Goal: Transaction & Acquisition: Purchase product/service

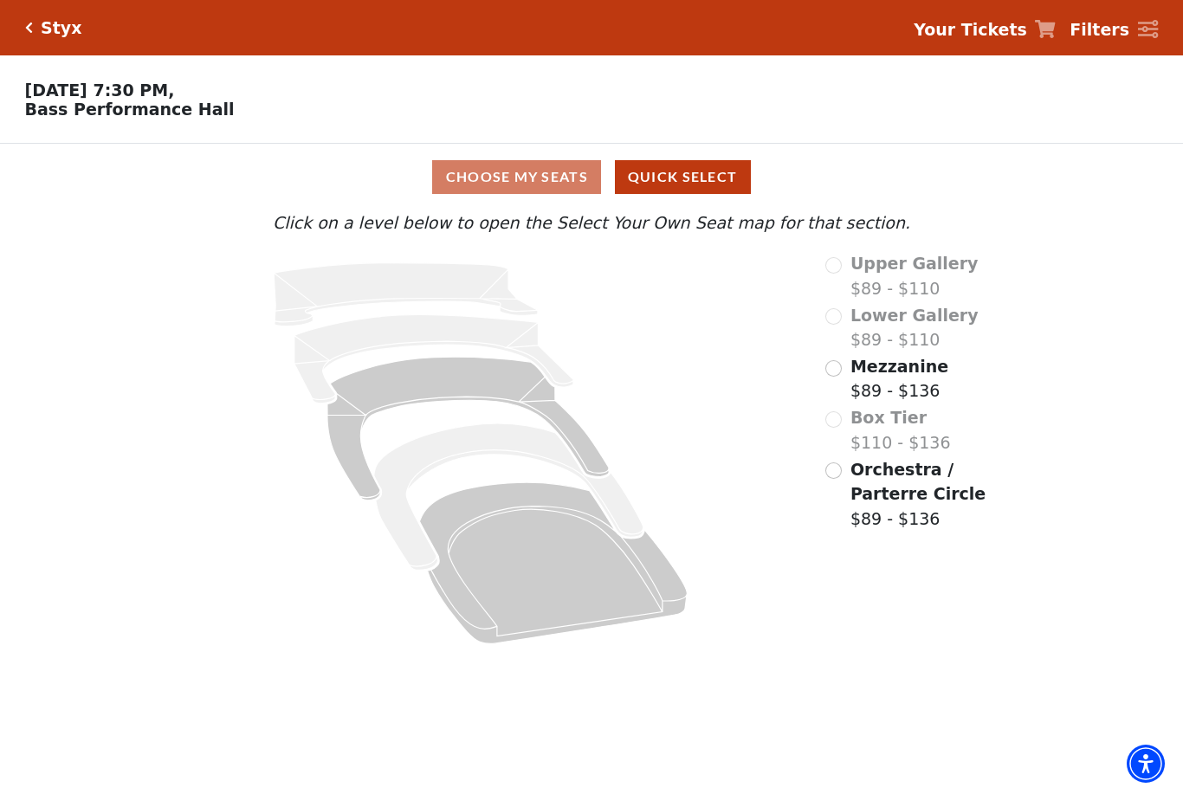
click at [943, 378] on div "Mezzanine $89 - $136" at bounding box center [923, 378] width 197 height 49
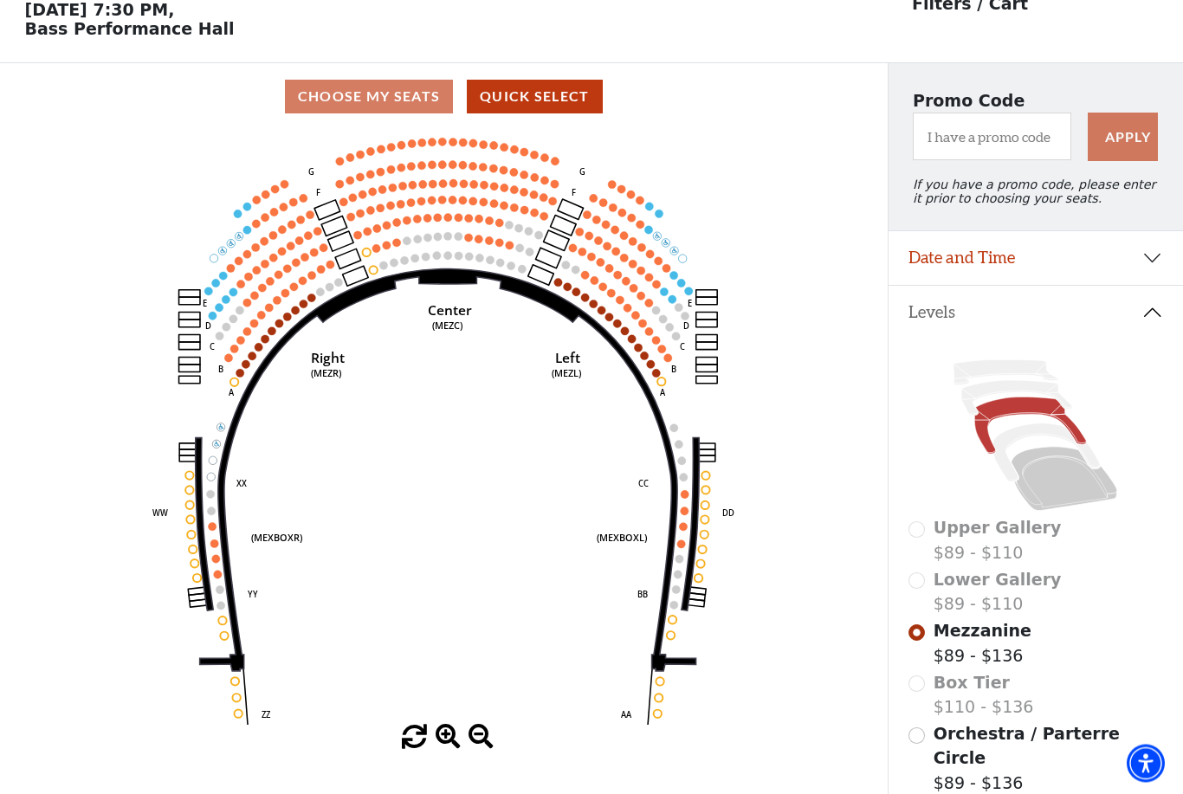
scroll to position [81, 0]
click at [559, 280] on icon "Center (MEZC) Right (MEZR) Left (MEZL) (MEXBOXR) (MEXBOXL) XX WW CC DD YY BB ZZ…" at bounding box center [443, 427] width 798 height 595
click at [558, 279] on icon "Center (MEZC) Right (MEZR) Left (MEZL) (MEXBOXR) (MEXBOXL) XX WW CC DD YY BB ZZ…" at bounding box center [443, 427] width 798 height 595
click at [558, 282] on circle at bounding box center [558, 282] width 8 height 8
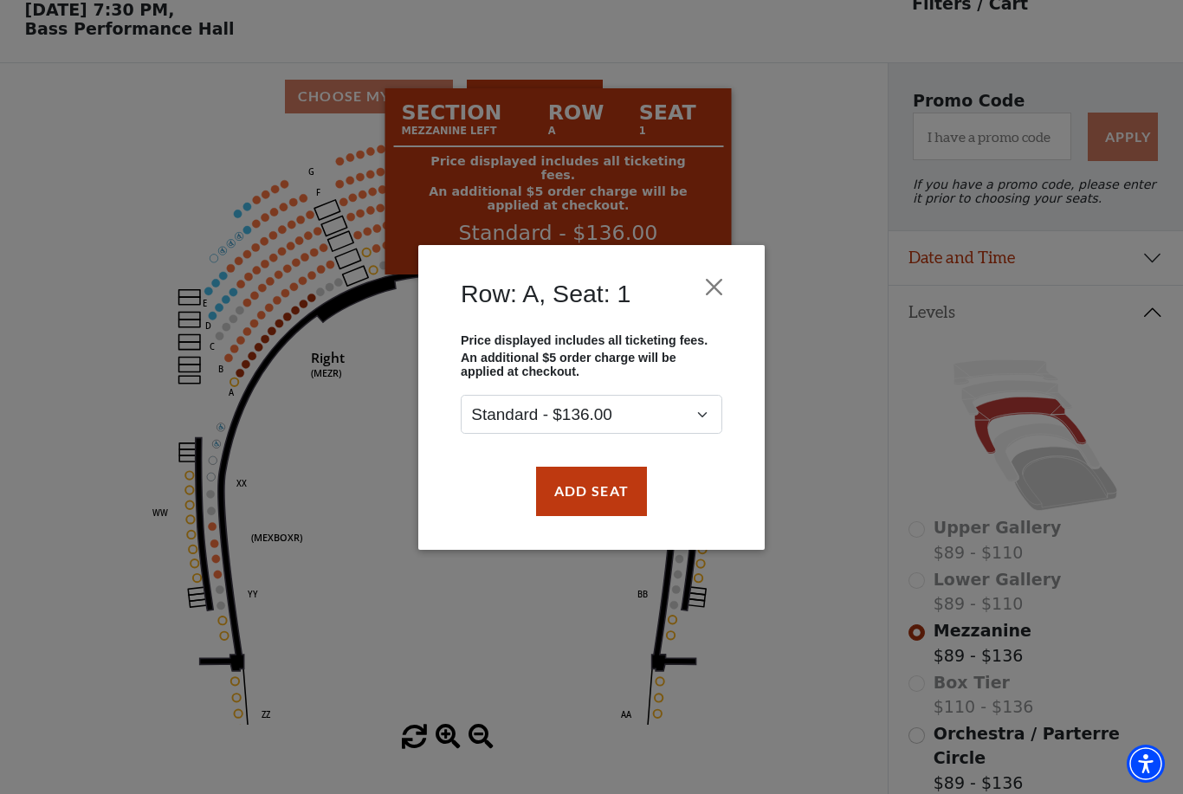
click at [726, 281] on button "Close" at bounding box center [714, 286] width 33 height 33
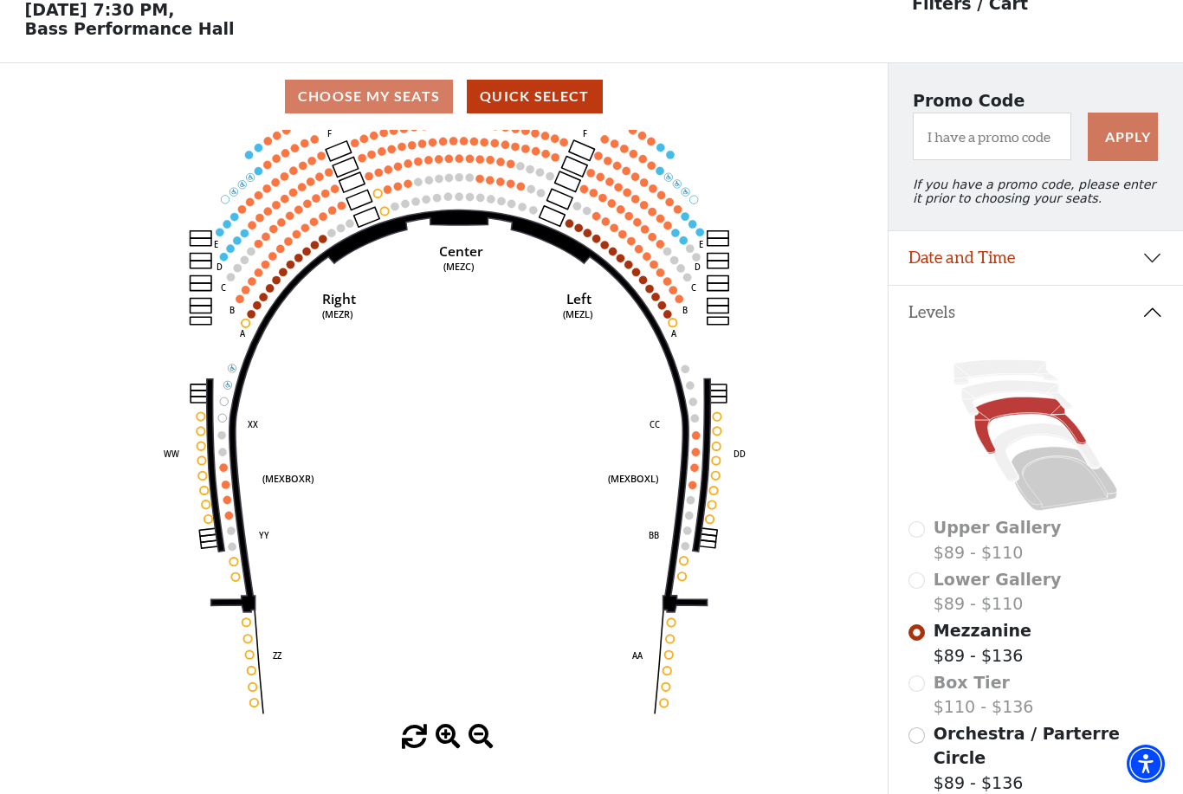
click at [697, 439] on circle at bounding box center [696, 435] width 8 height 8
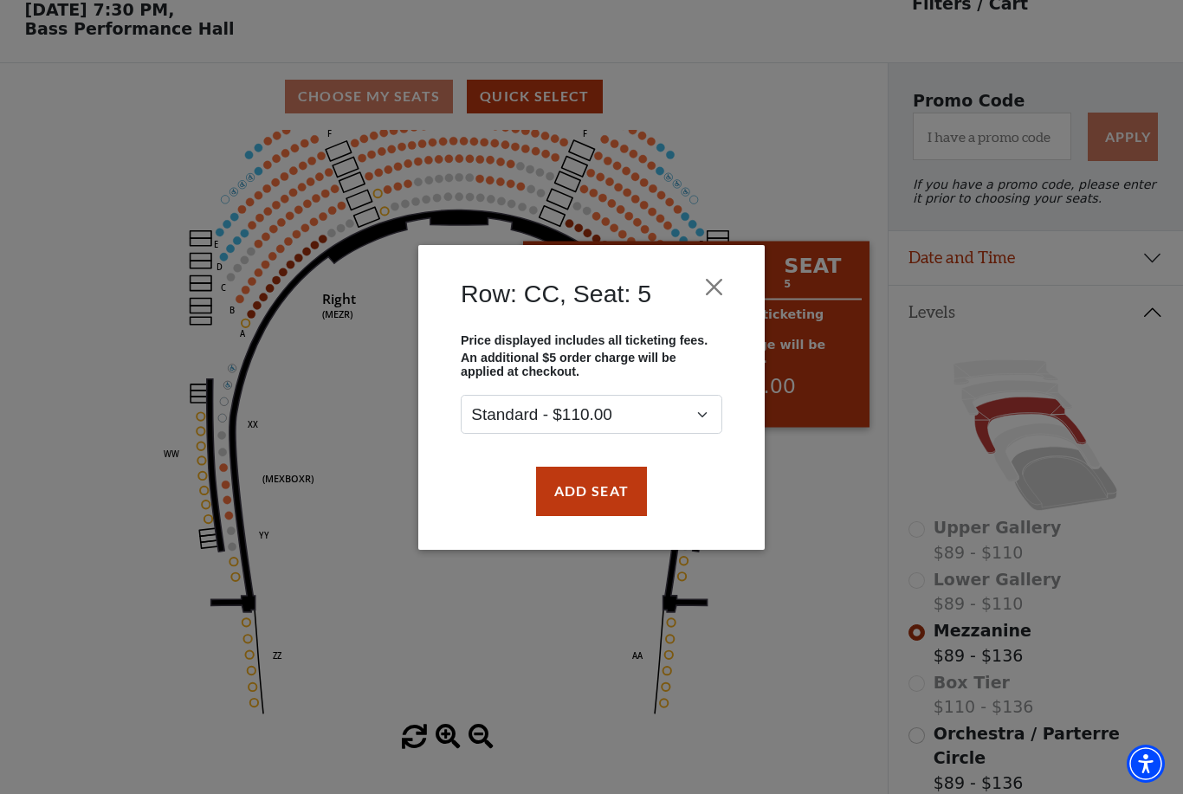
click at [728, 272] on button "Close" at bounding box center [714, 286] width 33 height 33
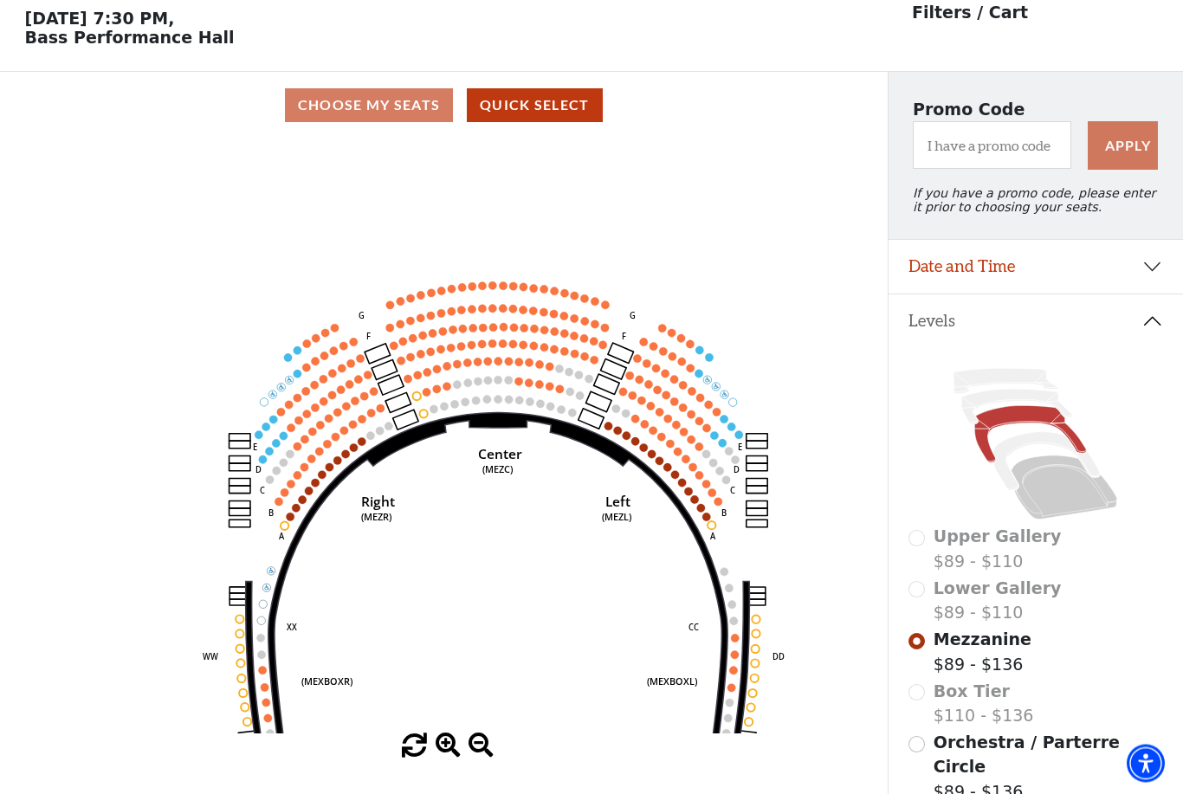
scroll to position [0, 0]
